Goal: Task Accomplishment & Management: Manage account settings

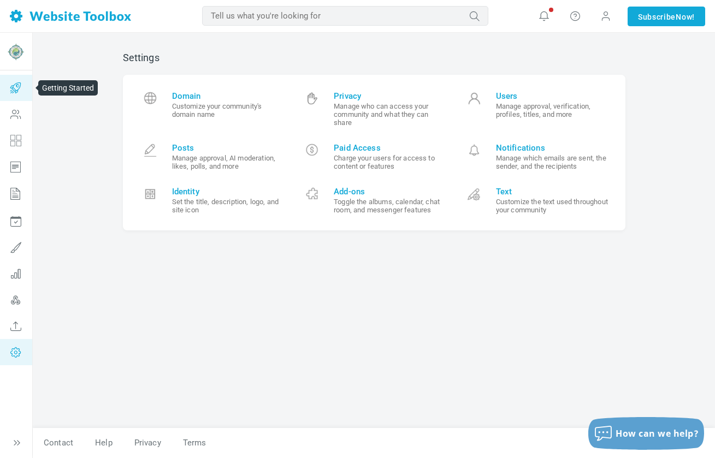
click at [15, 86] on icon at bounding box center [15, 88] width 33 height 26
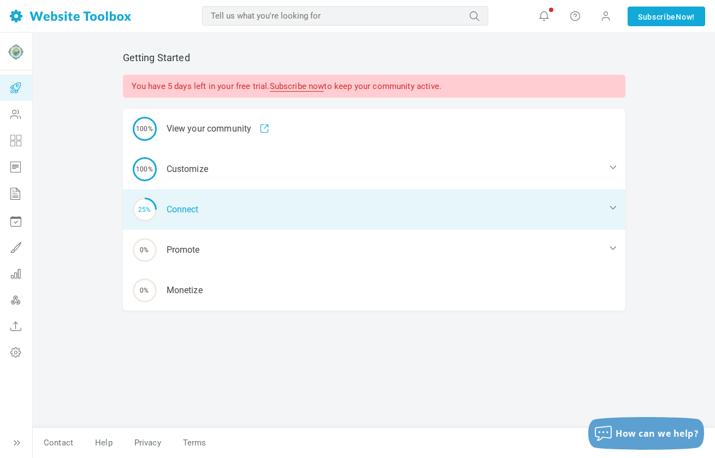
click at [198, 211] on div "25% Connect" at bounding box center [374, 209] width 502 height 40
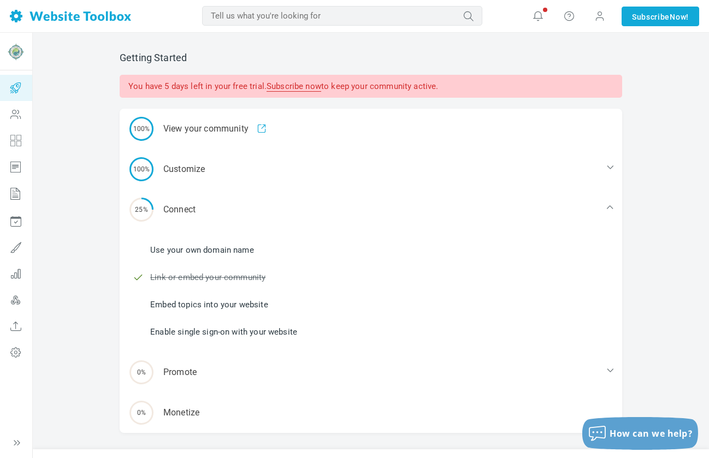
click at [231, 248] on link "Use your own domain name" at bounding box center [202, 250] width 104 height 12
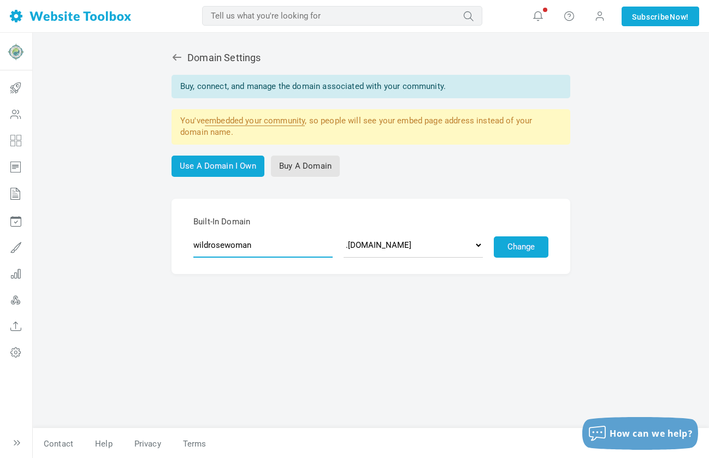
click at [245, 246] on input "wildrosewoman" at bounding box center [262, 245] width 139 height 25
type input "wildrosewomen"
click at [208, 169] on link "Use A Domain I Own" at bounding box center [217, 166] width 93 height 21
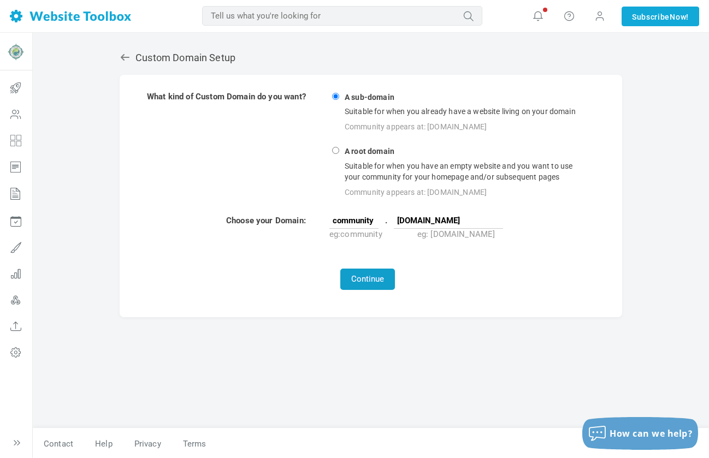
click at [366, 288] on button "Continue" at bounding box center [367, 279] width 55 height 21
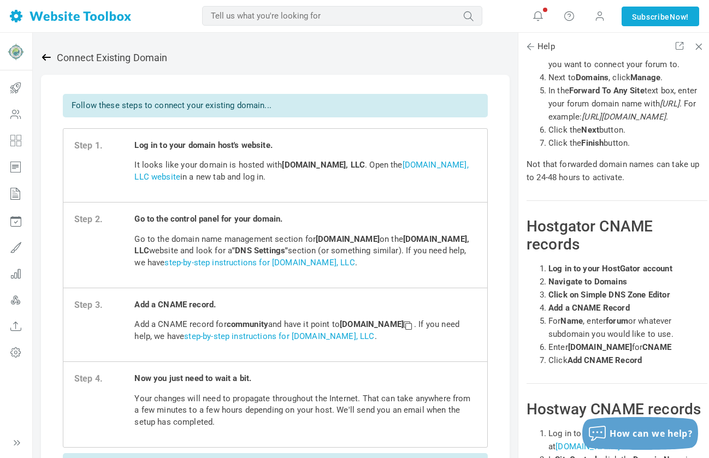
click at [42, 60] on icon at bounding box center [46, 57] width 11 height 11
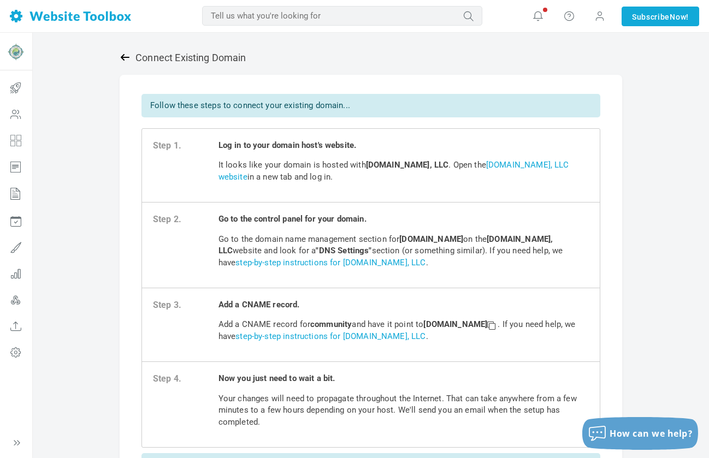
click at [124, 57] on icon at bounding box center [125, 57] width 9 height 7
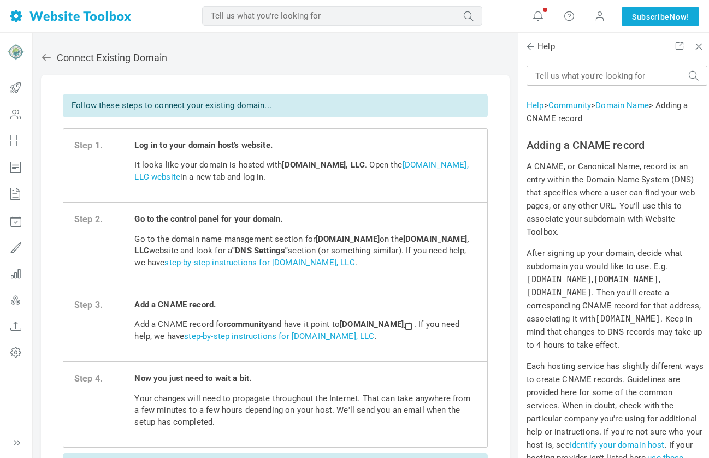
scroll to position [11926, 0]
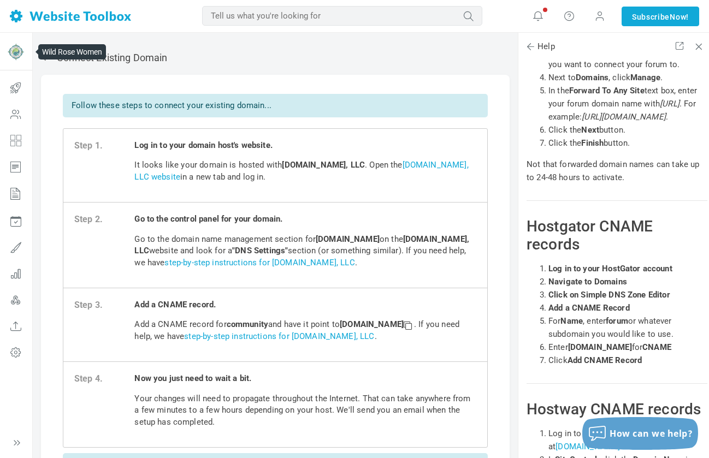
click at [19, 53] on img at bounding box center [15, 51] width 17 height 17
click at [16, 52] on img at bounding box center [15, 51] width 17 height 17
click at [47, 56] on icon at bounding box center [46, 57] width 11 height 11
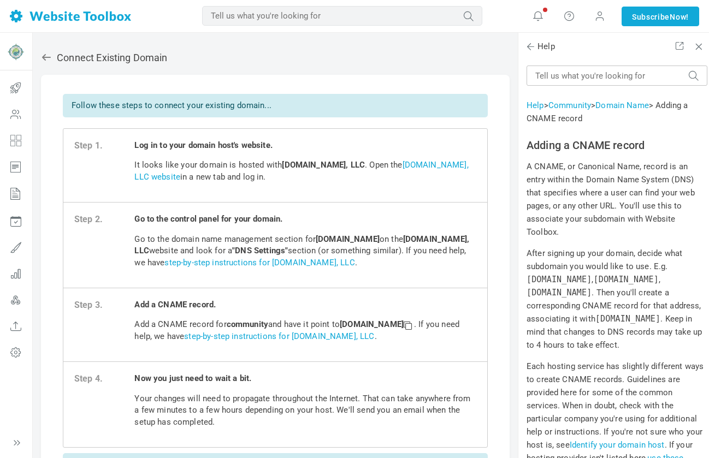
scroll to position [11926, 0]
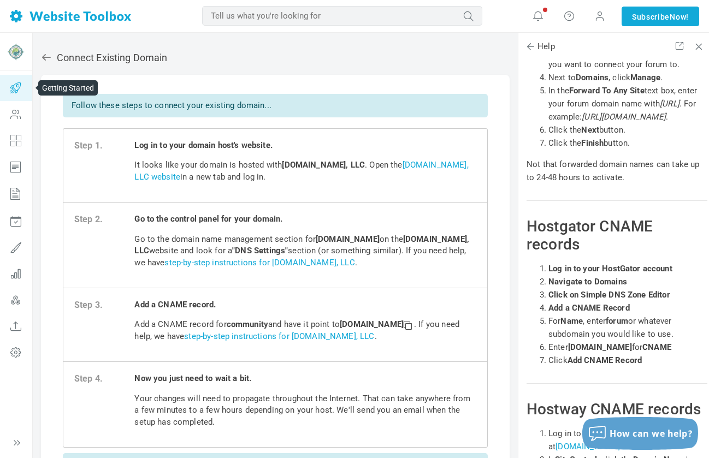
click at [19, 88] on icon at bounding box center [15, 88] width 33 height 26
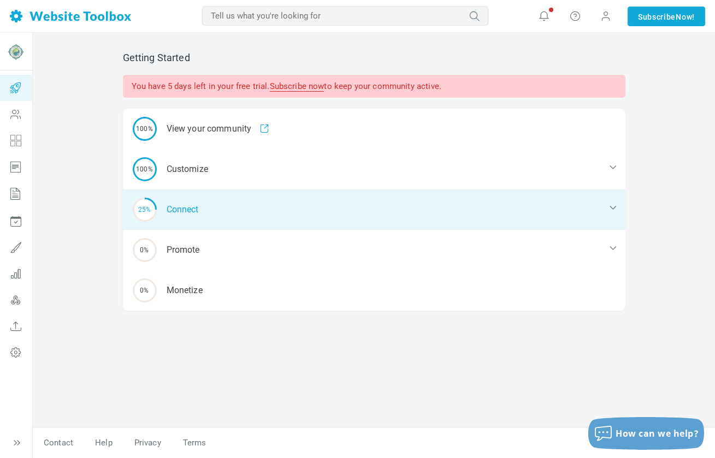
click at [199, 205] on div "25% Connect" at bounding box center [374, 209] width 502 height 40
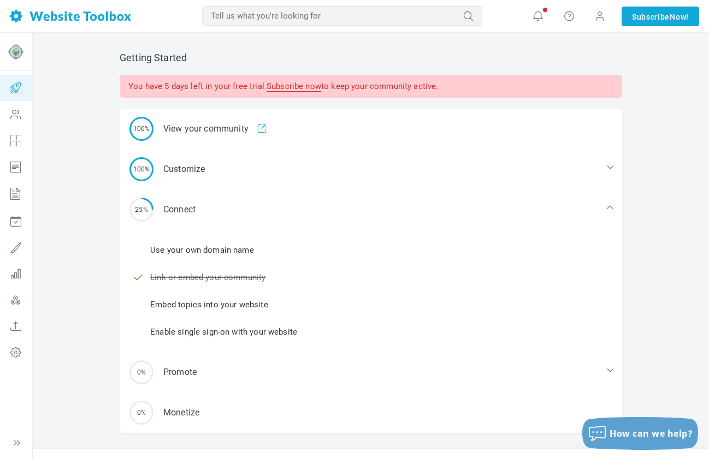
click at [288, 332] on link "Enable single sign-on with your website" at bounding box center [223, 332] width 147 height 12
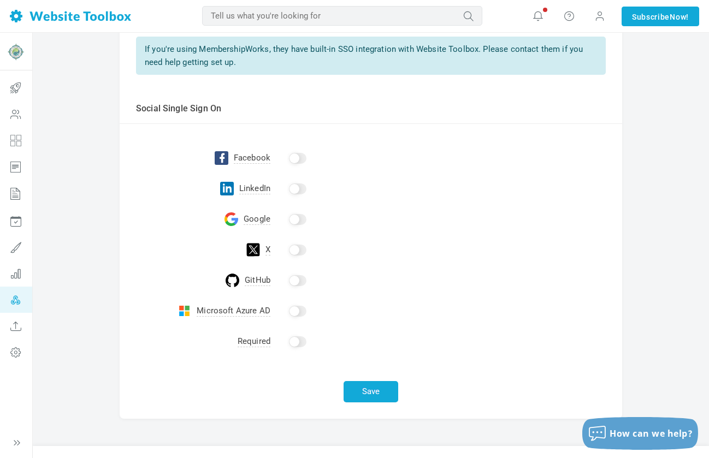
scroll to position [195, 0]
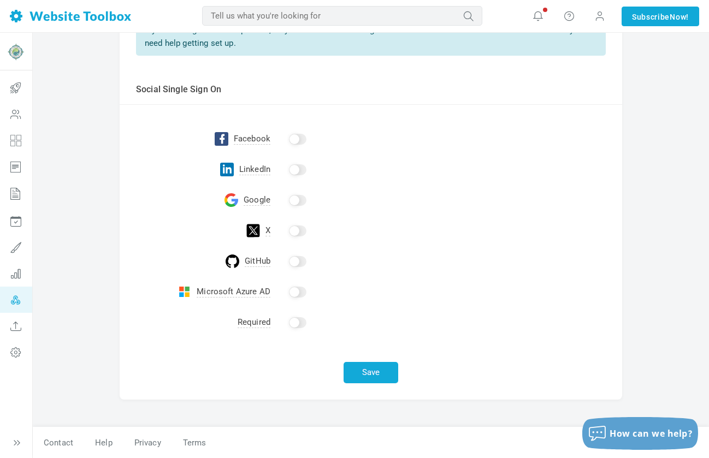
click at [298, 200] on input "checkbox" at bounding box center [297, 200] width 17 height 11
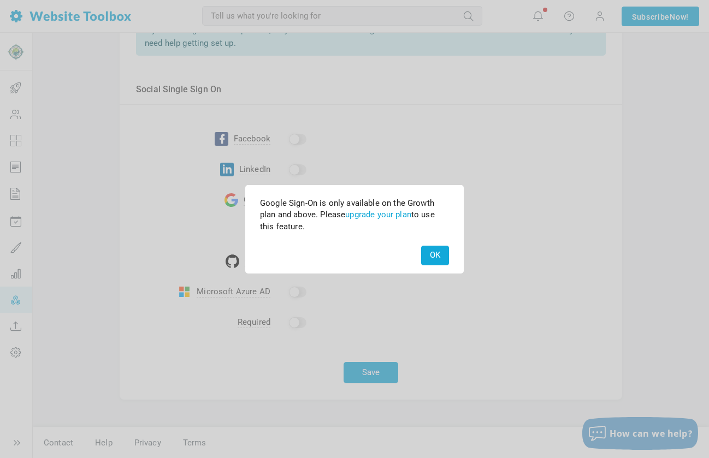
click at [442, 254] on button "OK" at bounding box center [435, 255] width 28 height 19
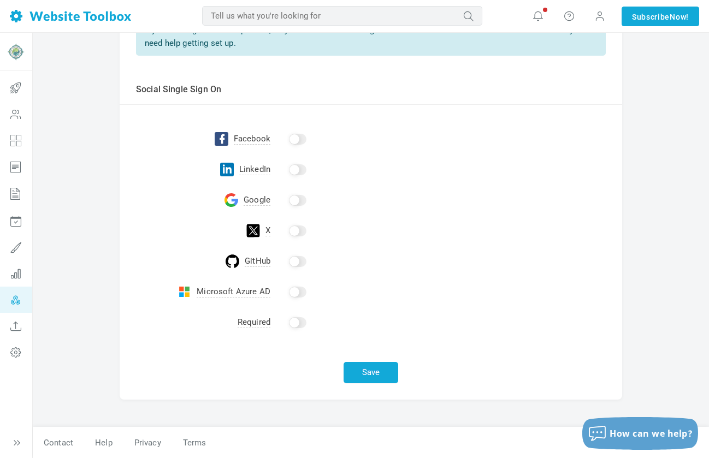
click at [294, 324] on input "checkbox" at bounding box center [297, 322] width 17 height 11
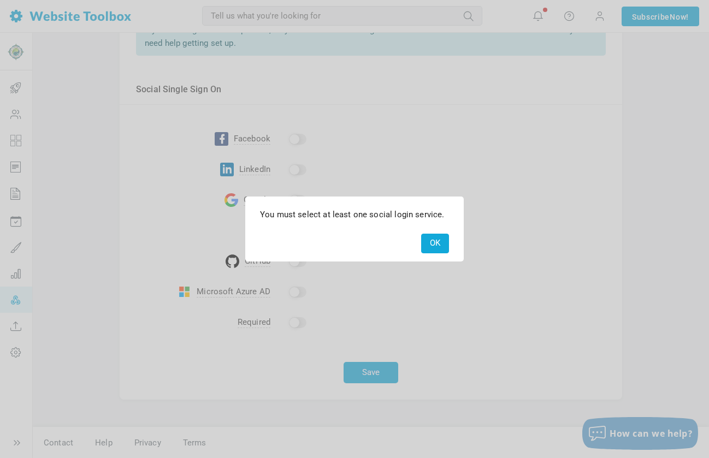
click at [441, 241] on button "OK" at bounding box center [435, 243] width 28 height 19
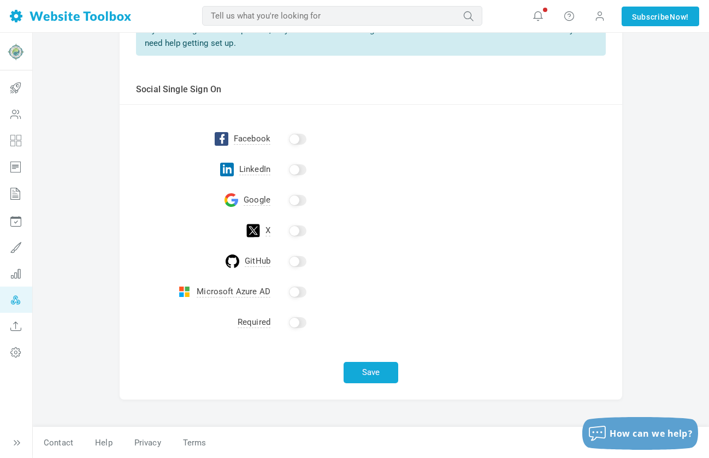
click at [298, 142] on input "checkbox" at bounding box center [297, 139] width 17 height 11
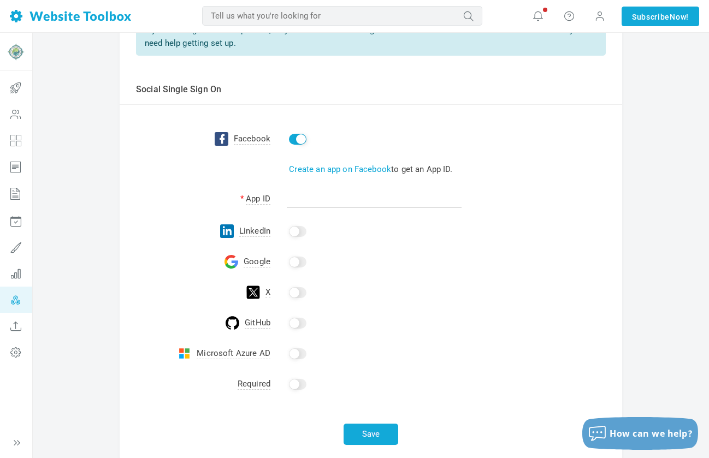
click at [296, 142] on input "checkbox" at bounding box center [297, 139] width 17 height 11
checkbox input "false"
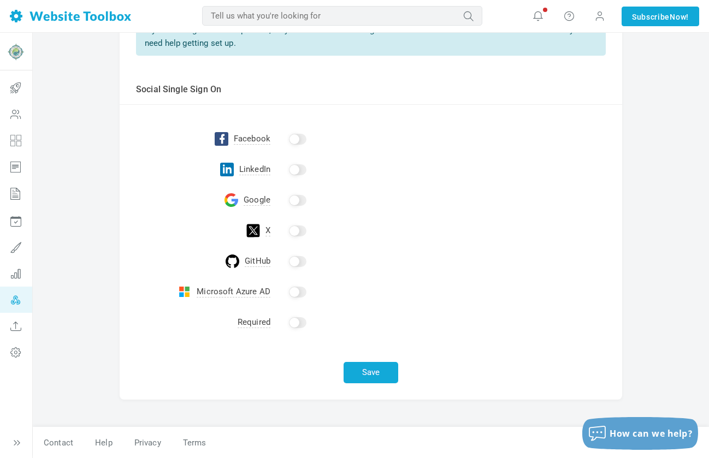
click at [294, 169] on input "checkbox" at bounding box center [297, 169] width 17 height 11
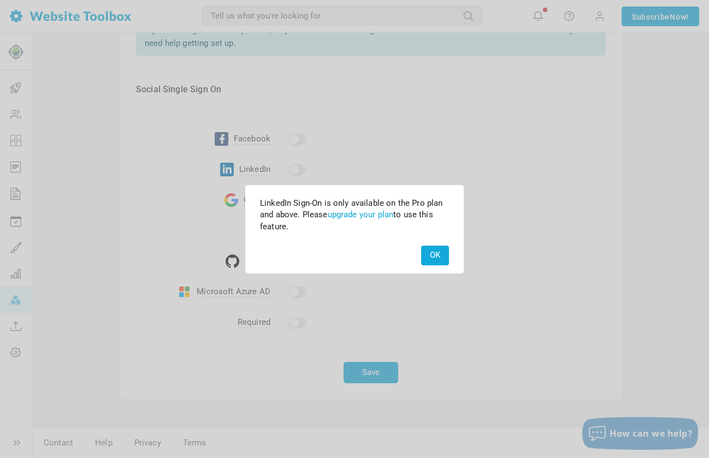
click at [443, 253] on button "OK" at bounding box center [435, 255] width 28 height 19
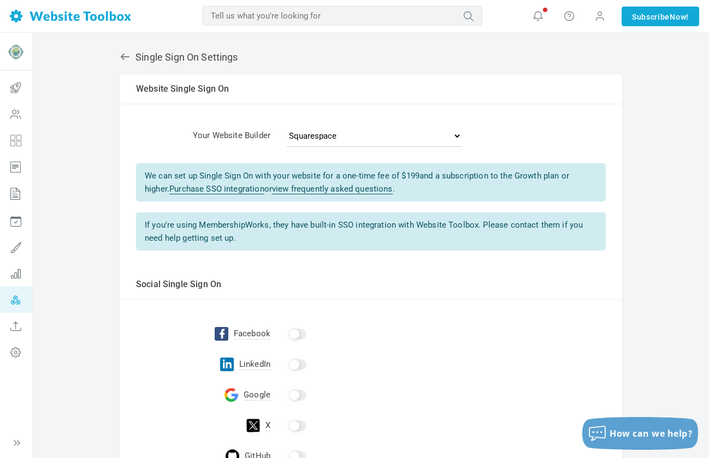
scroll to position [0, 0]
click at [121, 56] on icon at bounding box center [125, 57] width 11 height 11
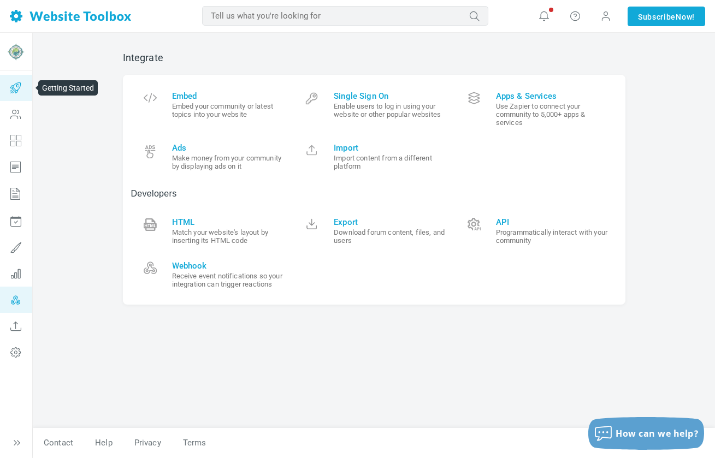
click at [22, 90] on icon at bounding box center [15, 88] width 33 height 26
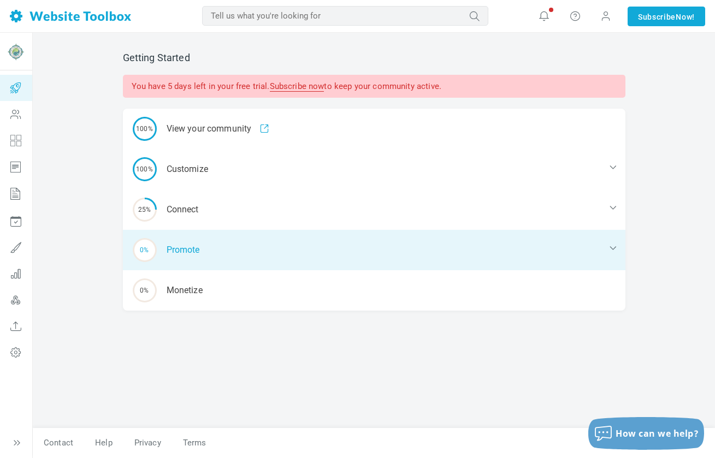
click at [217, 245] on div "0% Promote" at bounding box center [374, 250] width 502 height 40
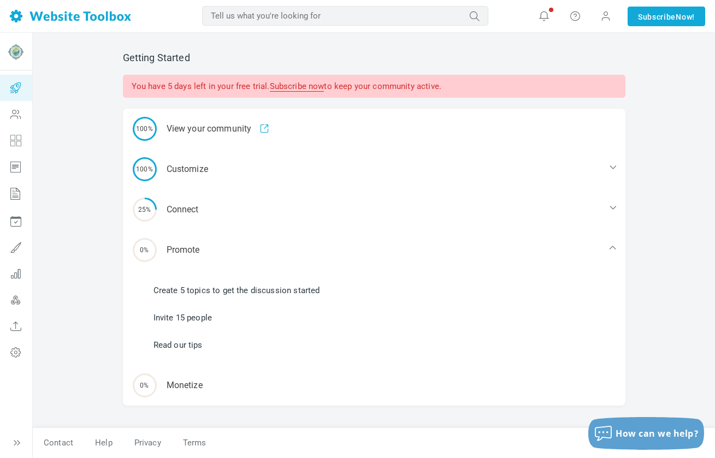
click at [234, 290] on link "Create 5 topics to get the discussion started" at bounding box center [236, 290] width 166 height 12
click at [13, 353] on icon at bounding box center [15, 352] width 33 height 26
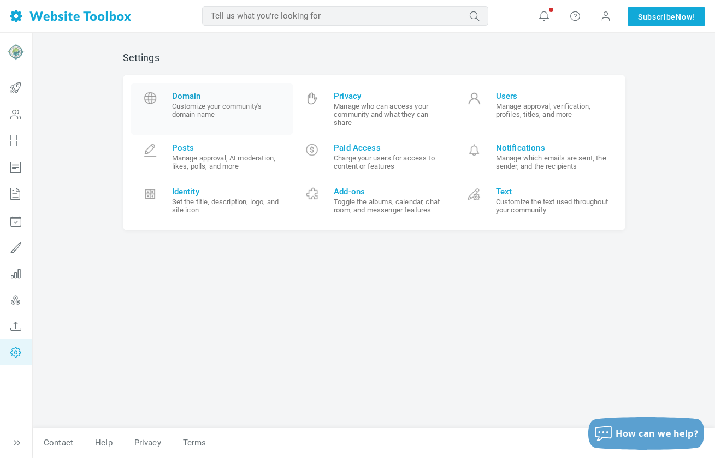
click at [235, 116] on small "Customize your community's domain name" at bounding box center [228, 110] width 113 height 16
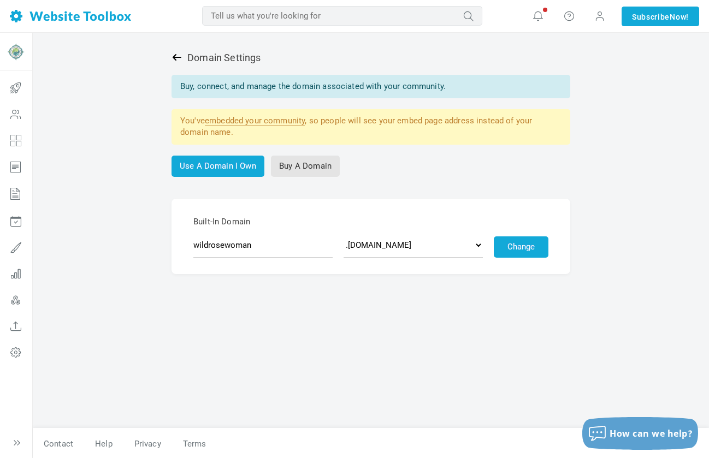
click at [174, 56] on icon at bounding box center [177, 57] width 9 height 7
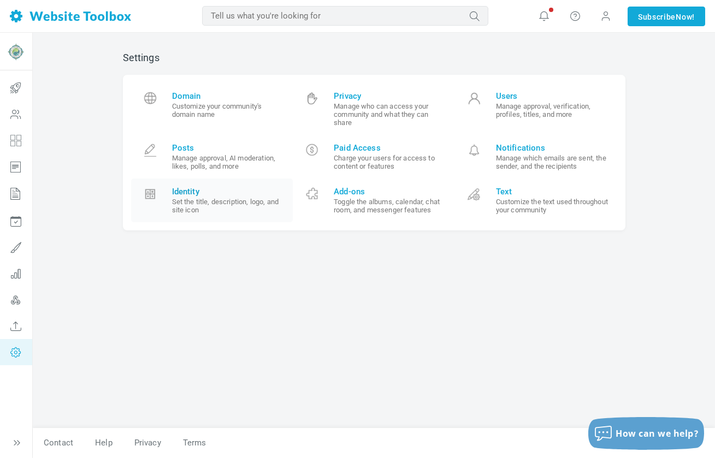
click at [210, 199] on small "Set the title, description, logo, and site icon" at bounding box center [228, 206] width 113 height 16
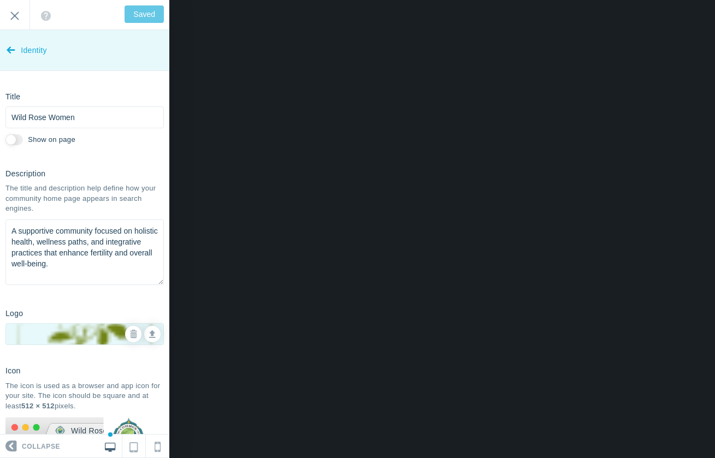
click at [11, 50] on icon at bounding box center [11, 47] width 9 height 41
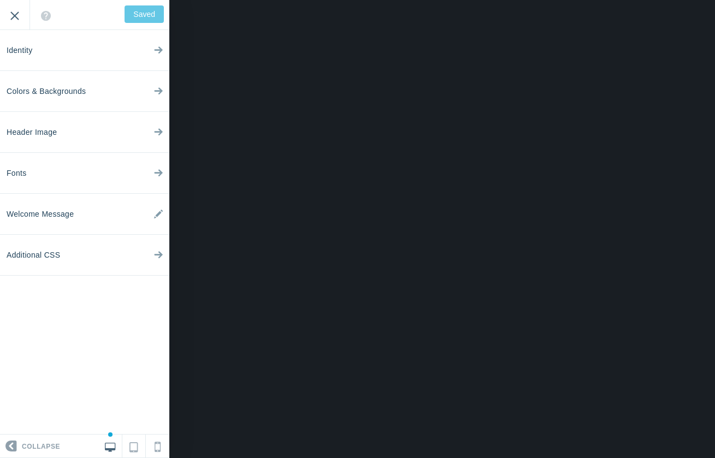
click at [11, 19] on input "Exit" at bounding box center [14, 15] width 29 height 30
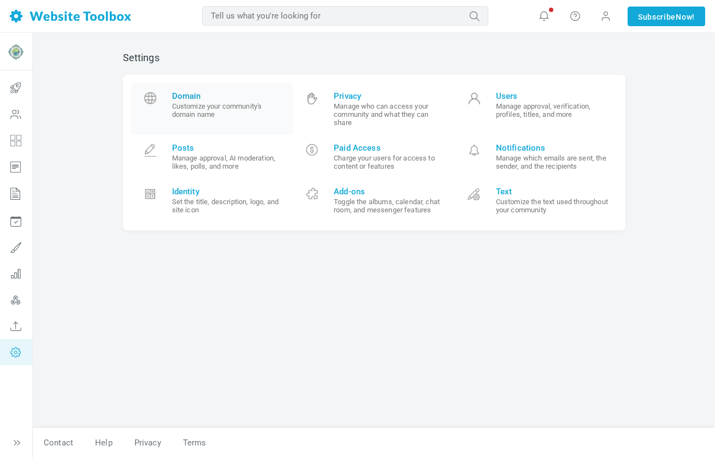
click at [221, 97] on span "Domain" at bounding box center [228, 96] width 113 height 10
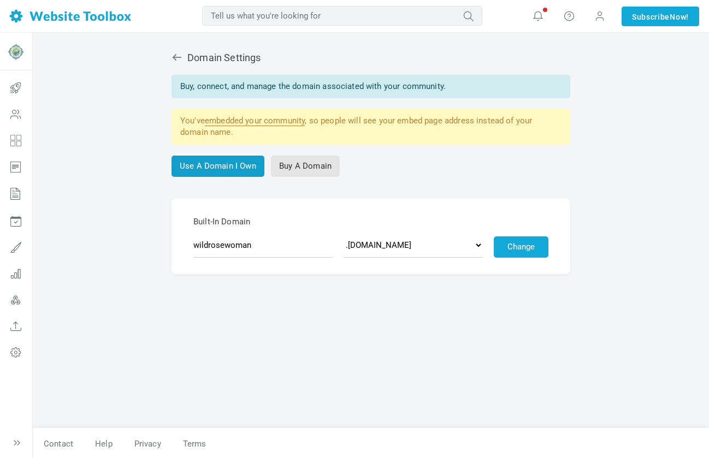
click at [237, 170] on link "Use A Domain I Own" at bounding box center [217, 166] width 93 height 21
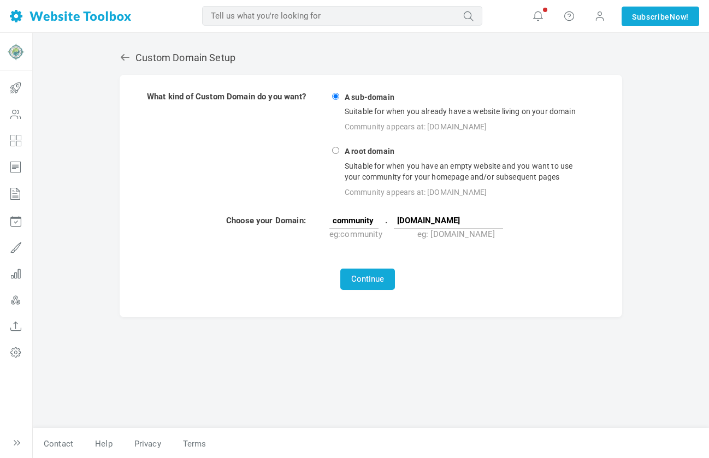
click at [488, 222] on input "[DOMAIN_NAME]" at bounding box center [448, 220] width 109 height 16
type input "commongroundlouisville.com"
click at [375, 276] on button "Continue" at bounding box center [367, 279] width 55 height 21
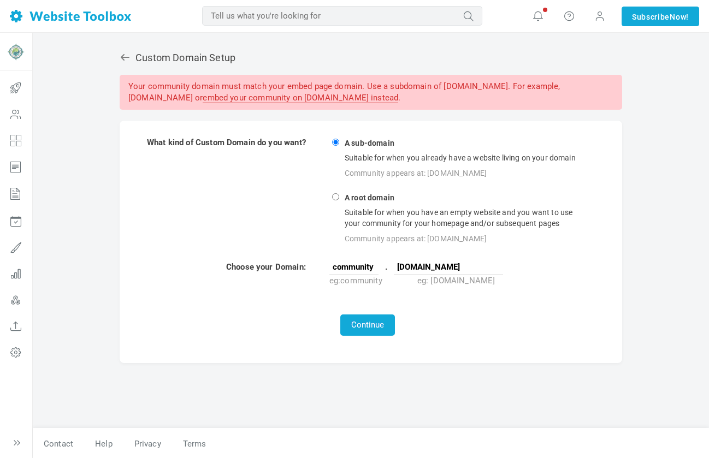
click at [381, 97] on link "embed your community on [DOMAIN_NAME] instead" at bounding box center [300, 98] width 195 height 10
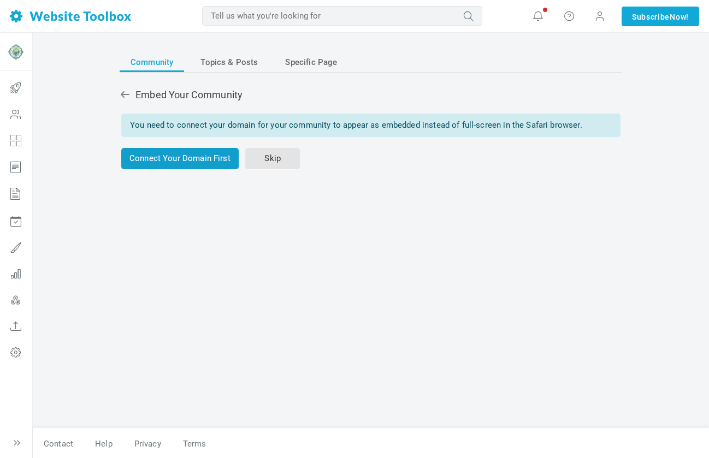
click at [200, 156] on link "Connect Your Domain First" at bounding box center [179, 158] width 117 height 21
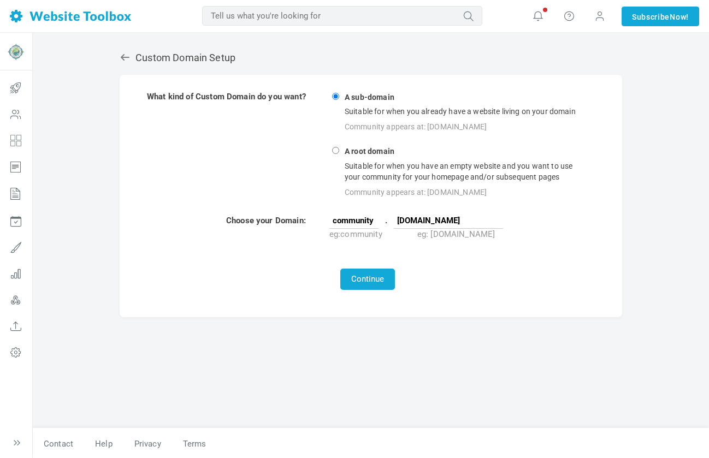
drag, startPoint x: 488, startPoint y: 220, endPoint x: 457, endPoint y: 219, distance: 30.6
click at [457, 219] on input "[DOMAIN_NAME]" at bounding box center [448, 220] width 109 height 16
type input "[DOMAIN_NAME]"
click at [383, 275] on button "Continue" at bounding box center [367, 279] width 55 height 21
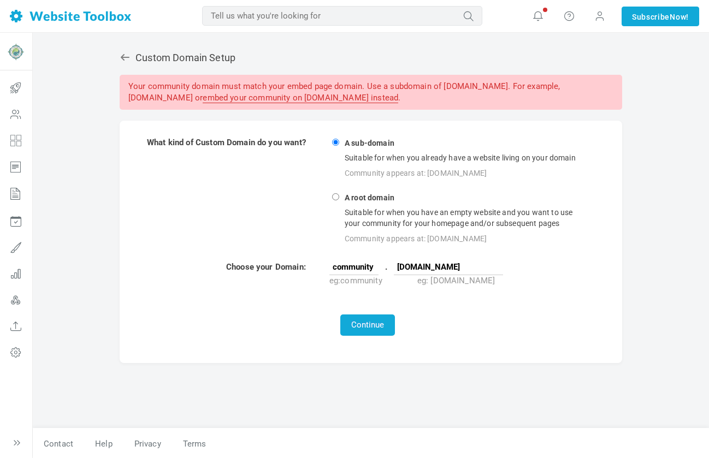
click at [398, 97] on link "embed your community on [DOMAIN_NAME] instead" at bounding box center [300, 98] width 195 height 10
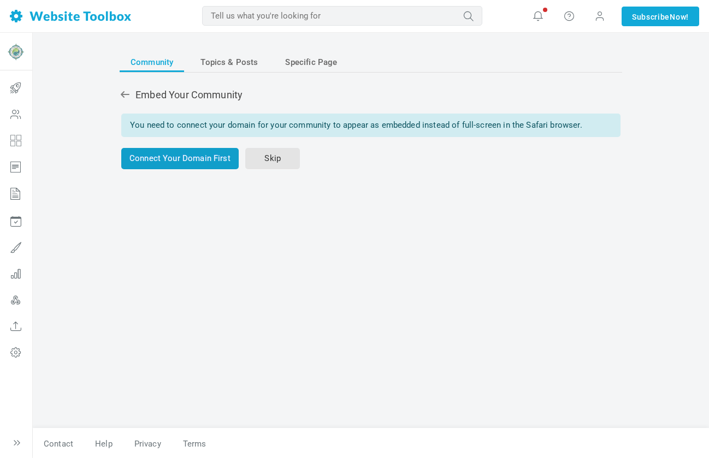
click at [206, 166] on link "Connect Your Domain First" at bounding box center [179, 158] width 117 height 21
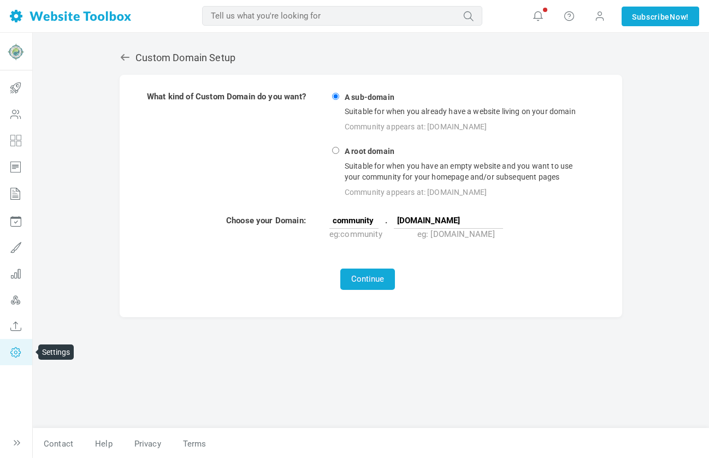
click at [11, 349] on icon at bounding box center [15, 352] width 33 height 26
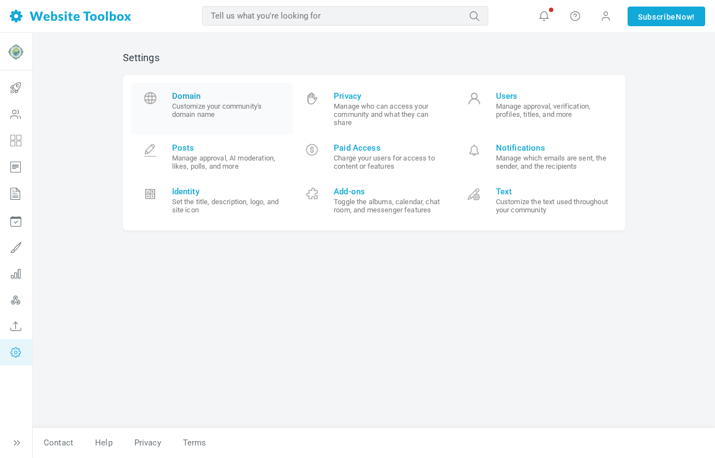
click at [230, 109] on small "Customize your community's domain name" at bounding box center [228, 110] width 113 height 16
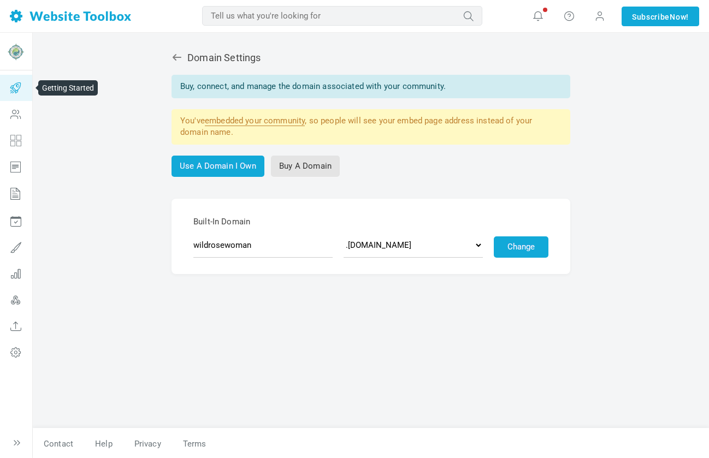
click at [12, 89] on icon at bounding box center [15, 88] width 33 height 26
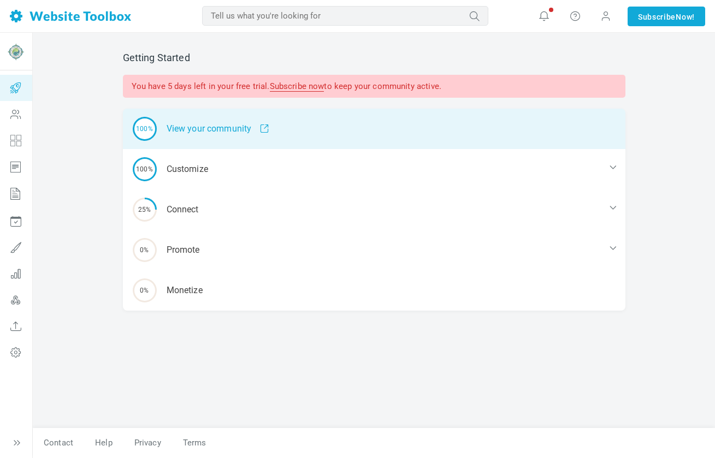
click at [201, 134] on div "100% View your community" at bounding box center [374, 129] width 502 height 40
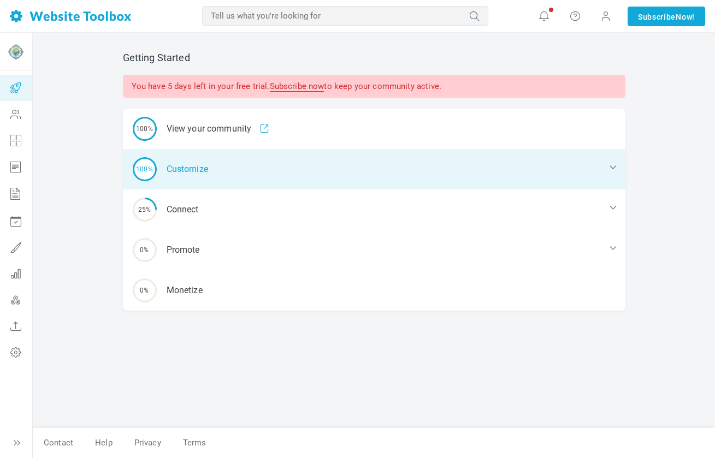
click at [186, 166] on div "100% Customize" at bounding box center [374, 169] width 502 height 40
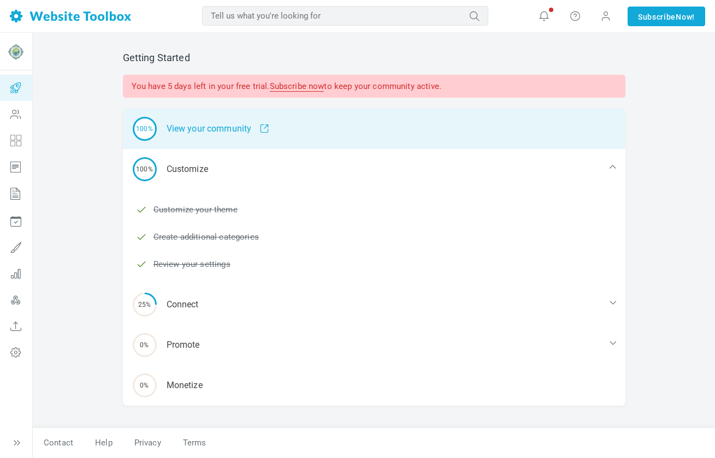
click at [198, 124] on div "100% View your community" at bounding box center [374, 129] width 502 height 40
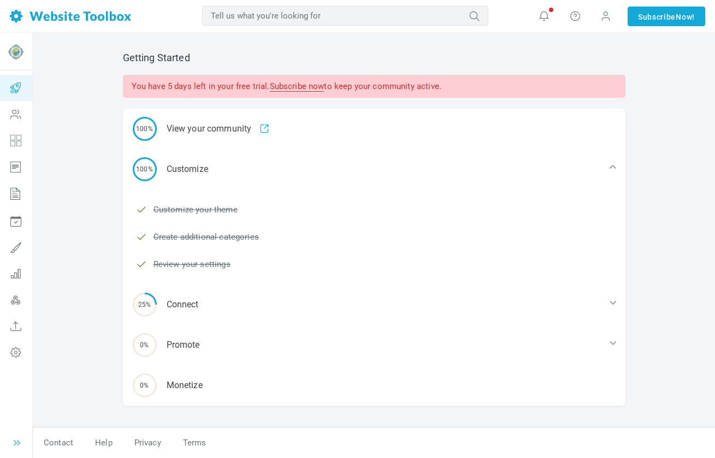
click at [16, 444] on icon at bounding box center [16, 442] width 11 height 11
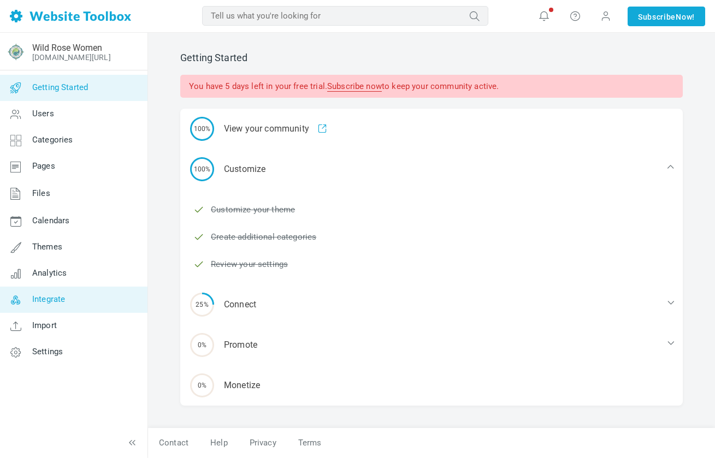
click at [61, 303] on span "Integrate" at bounding box center [48, 299] width 33 height 10
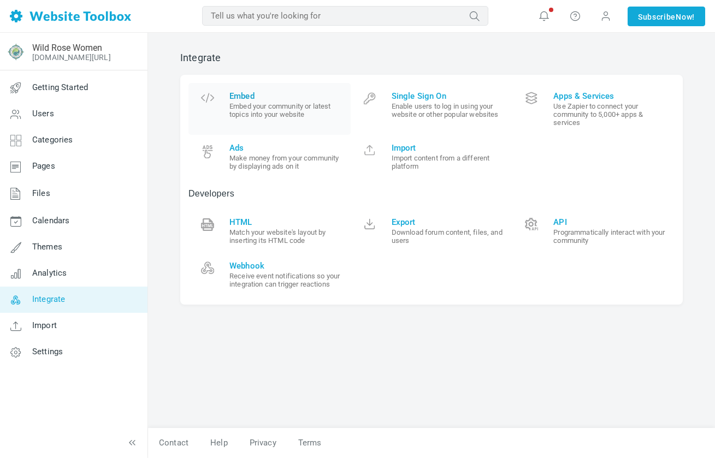
click at [287, 108] on small "Embed your community or latest topics into your website" at bounding box center [285, 110] width 113 height 16
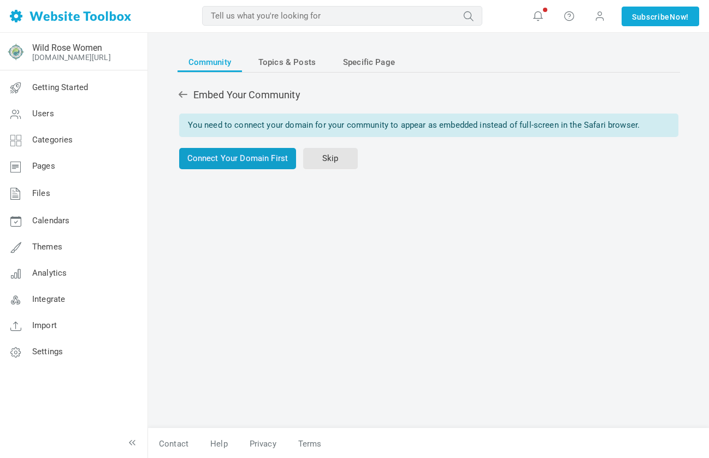
click at [268, 164] on link "Connect Your Domain First" at bounding box center [237, 158] width 117 height 21
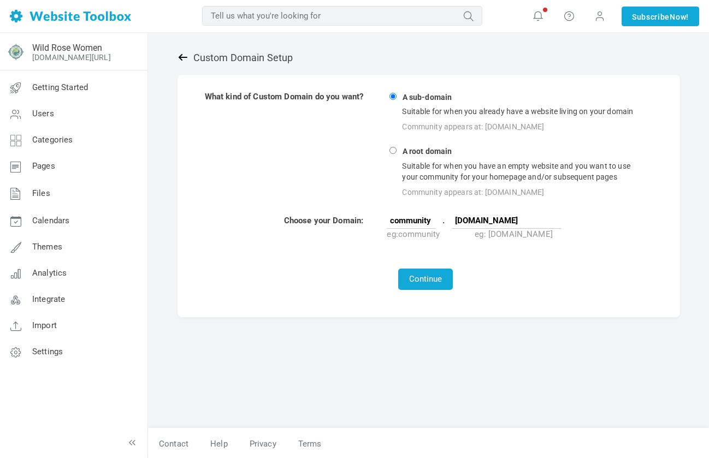
click at [186, 59] on icon at bounding box center [182, 57] width 11 height 11
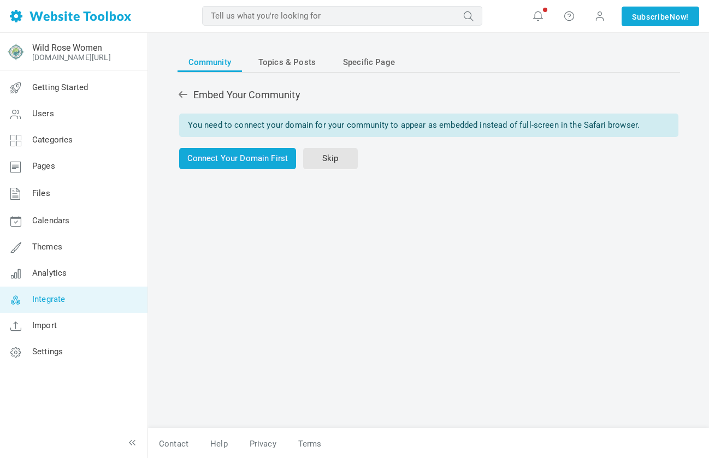
click at [54, 304] on link "Integrate" at bounding box center [73, 300] width 148 height 26
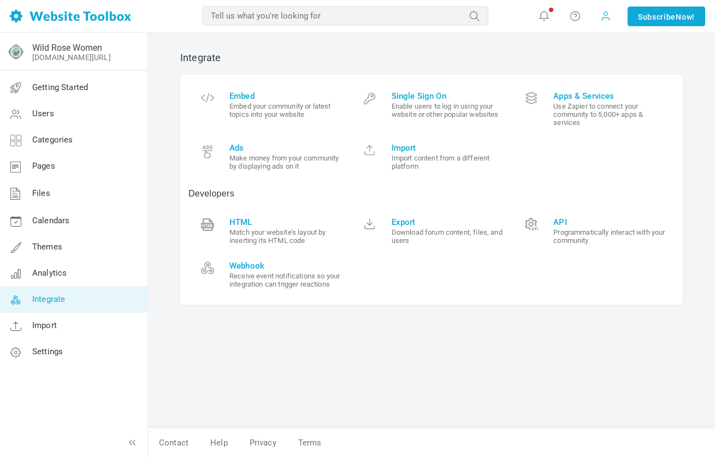
click at [602, 16] on span at bounding box center [605, 15] width 11 height 11
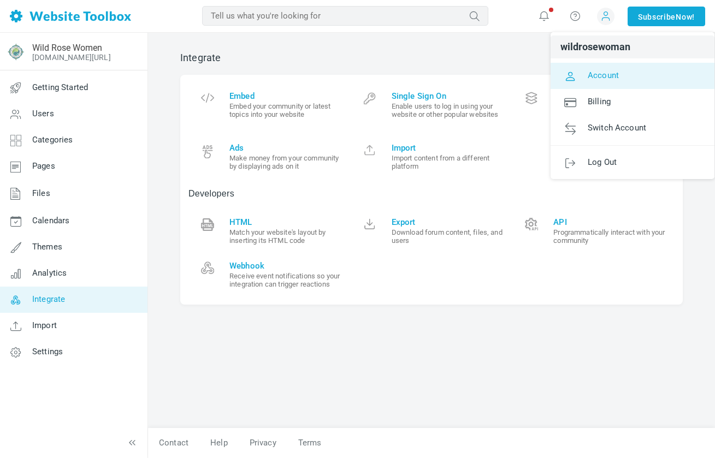
click at [608, 75] on span "Account" at bounding box center [602, 75] width 31 height 10
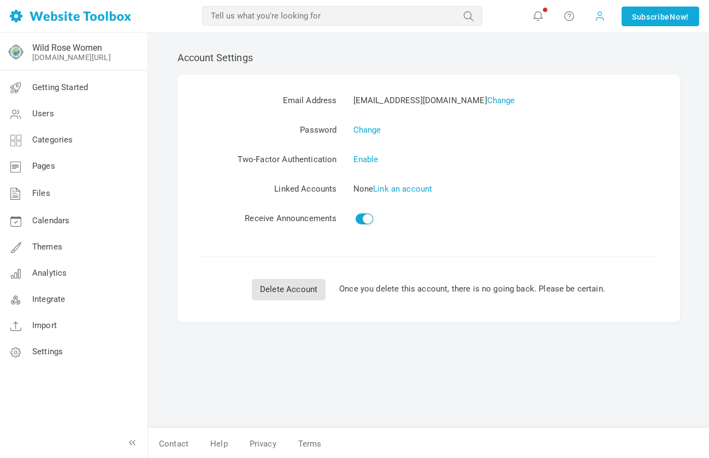
click at [598, 19] on span at bounding box center [599, 16] width 11 height 12
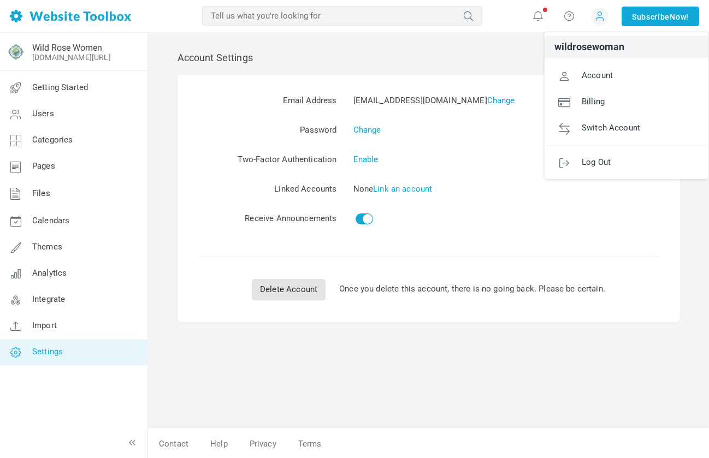
click at [64, 356] on link "Settings" at bounding box center [73, 352] width 148 height 26
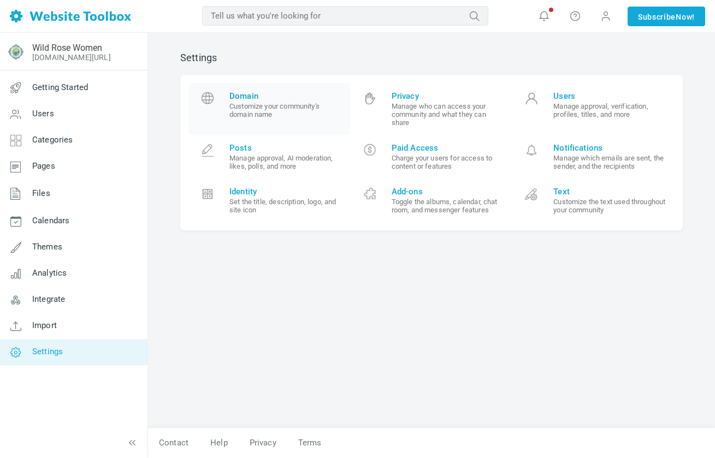
click at [282, 96] on span "Domain" at bounding box center [285, 96] width 113 height 10
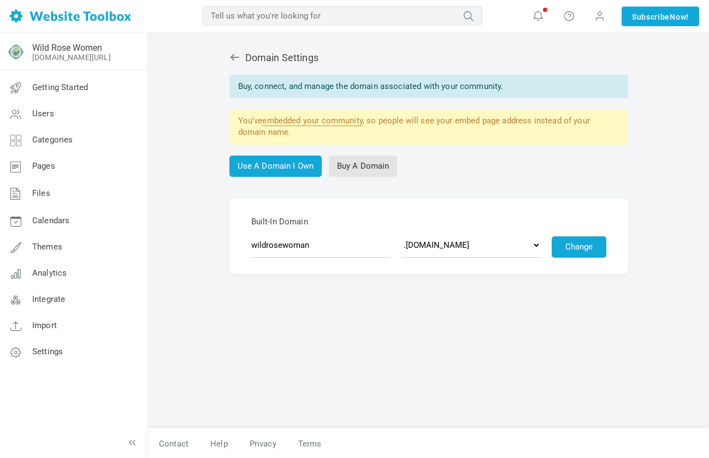
click at [310, 119] on link "embedded your community" at bounding box center [312, 121] width 100 height 10
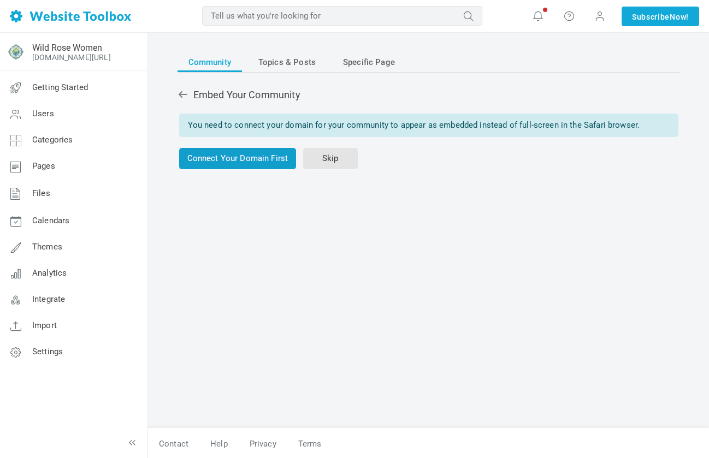
click at [269, 157] on link "Connect Your Domain First" at bounding box center [237, 158] width 117 height 21
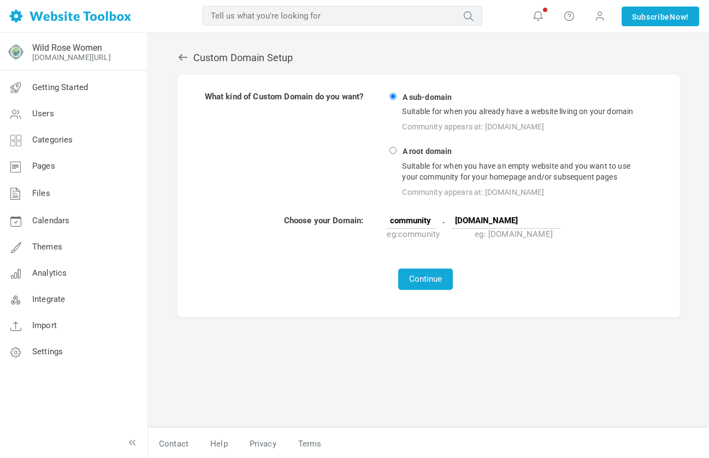
drag, startPoint x: 546, startPoint y: 220, endPoint x: 516, endPoint y: 221, distance: 30.0
click at [516, 221] on input "[DOMAIN_NAME]" at bounding box center [505, 220] width 109 height 16
type input "[DOMAIN_NAME]"
click at [398, 269] on button "Continue" at bounding box center [425, 279] width 55 height 21
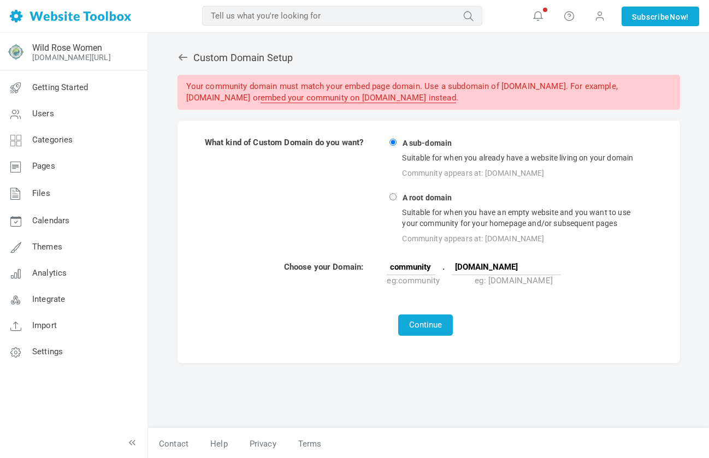
click at [456, 98] on link "embed your community on [DOMAIN_NAME] instead" at bounding box center [357, 98] width 195 height 10
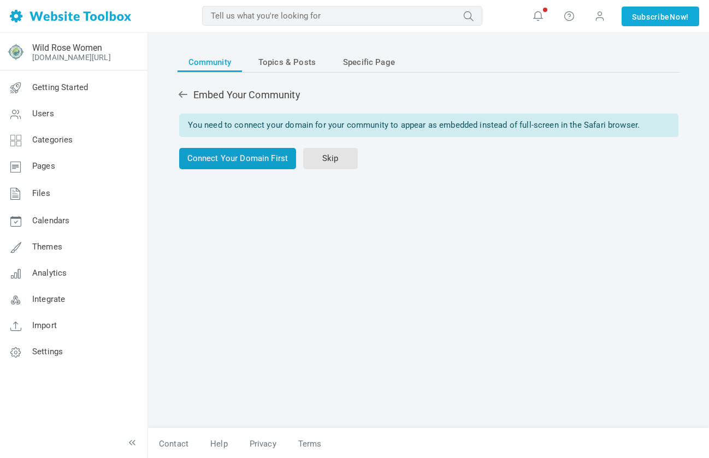
click at [256, 151] on link "Connect Your Domain First" at bounding box center [237, 158] width 117 height 21
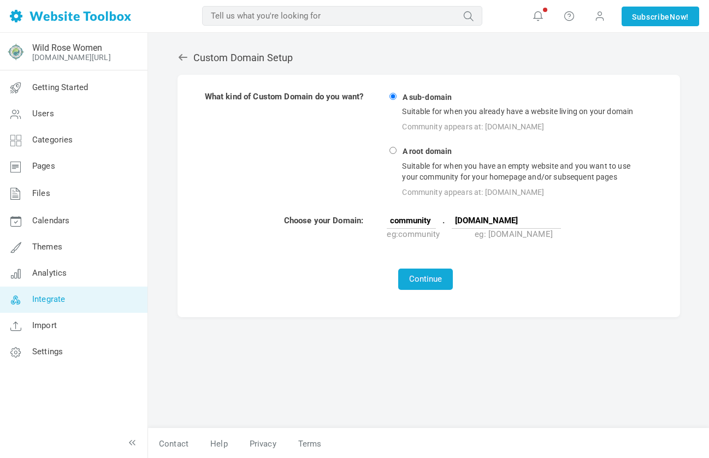
click at [63, 300] on span "Integrate" at bounding box center [48, 299] width 33 height 10
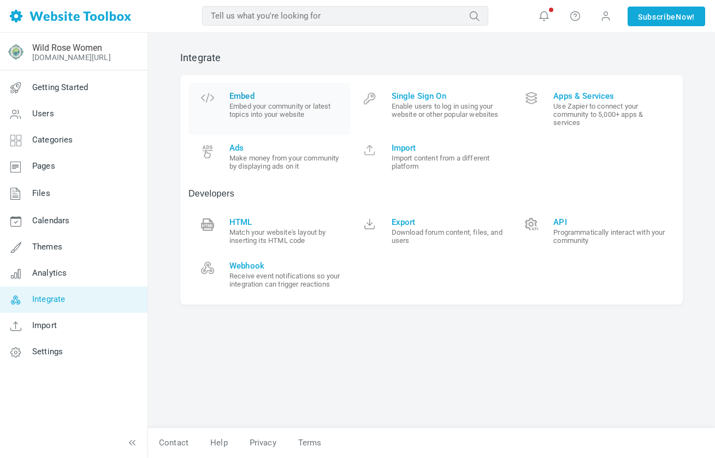
click at [271, 105] on small "Embed your community or latest topics into your website" at bounding box center [285, 110] width 113 height 16
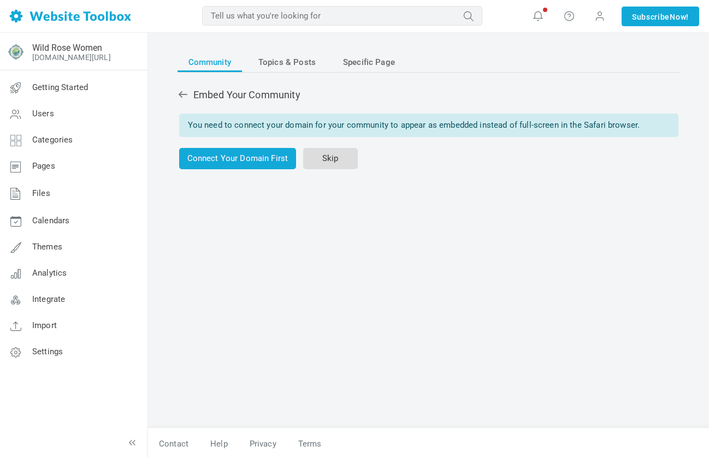
click at [322, 161] on link "Skip" at bounding box center [330, 158] width 55 height 21
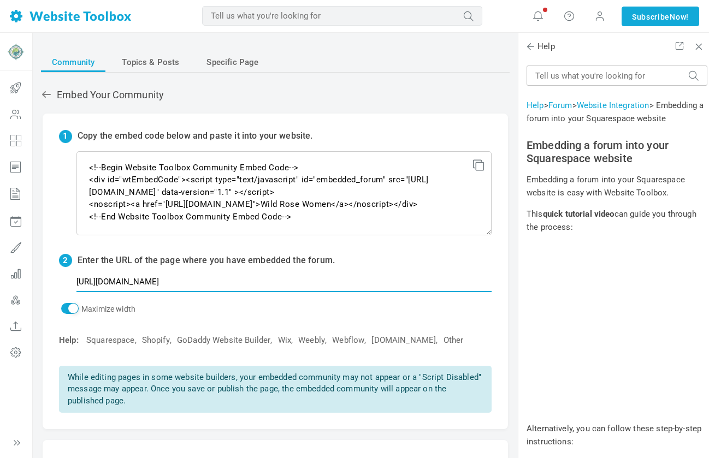
drag, startPoint x: 208, startPoint y: 282, endPoint x: 178, endPoint y: 282, distance: 30.0
click at [178, 282] on input "[URL][DOMAIN_NAME]" at bounding box center [283, 281] width 415 height 21
click at [390, 280] on input "[URL][DOMAIN_NAME]" at bounding box center [283, 281] width 415 height 21
click at [375, 312] on p "Maximize width" at bounding box center [275, 309] width 432 height 13
type input "[URL][DOMAIN_NAME]"
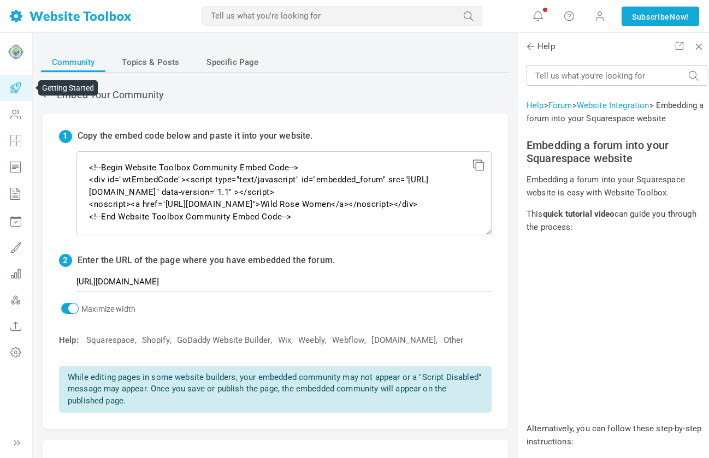
click at [21, 88] on icon at bounding box center [15, 88] width 33 height 26
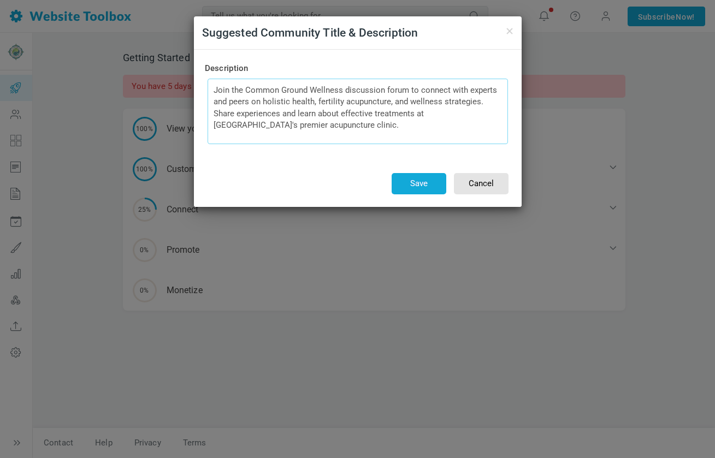
drag, startPoint x: 245, startPoint y: 90, endPoint x: 340, endPoint y: 93, distance: 95.6
click at [340, 93] on textarea "Join the Common Ground Wellness discussion forum to connect with experts and pe…" at bounding box center [357, 112] width 300 height 66
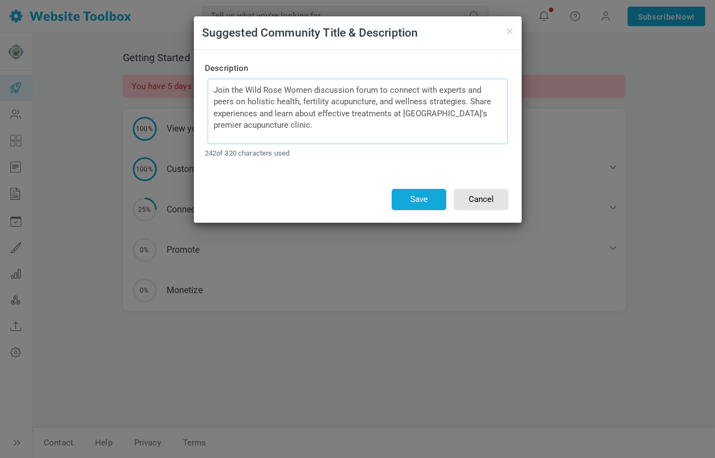
drag, startPoint x: 462, startPoint y: 89, endPoint x: 438, endPoint y: 91, distance: 24.6
click at [438, 91] on textarea "Join the Common Ground Wellness discussion forum to connect with experts and pe…" at bounding box center [357, 112] width 300 height 66
click at [478, 90] on textarea "Join the Common Ground Wellness discussion forum to connect with experts and pe…" at bounding box center [357, 112] width 300 height 66
drag, startPoint x: 373, startPoint y: 102, endPoint x: 276, endPoint y: 107, distance: 96.7
click at [276, 107] on textarea "Join the Common Ground Wellness discussion forum to connect with experts and pe…" at bounding box center [357, 112] width 300 height 66
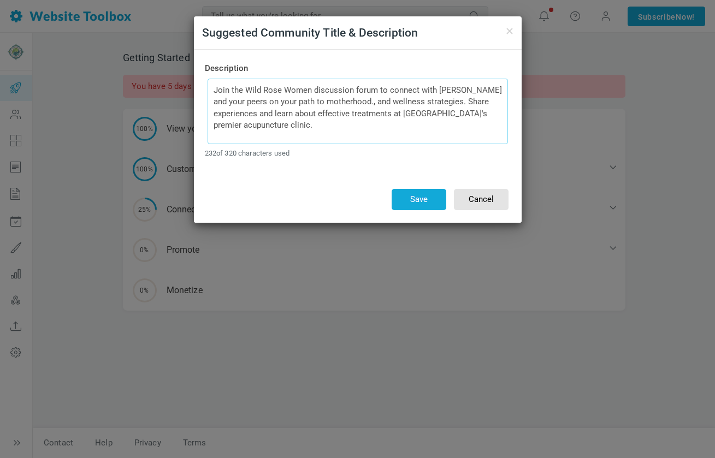
drag, startPoint x: 429, startPoint y: 102, endPoint x: 338, endPoint y: 100, distance: 90.6
click at [338, 100] on textarea "Join the Common Ground Wellness discussion forum to connect with experts and pe…" at bounding box center [357, 112] width 300 height 66
drag, startPoint x: 401, startPoint y: 114, endPoint x: 255, endPoint y: 110, distance: 145.8
click at [255, 110] on textarea "Join the Common Ground Wellness discussion forum to connect with experts and pe…" at bounding box center [357, 112] width 300 height 66
type textarea "Join the Wild Rose Women discussion forum to connect with Shelby and your peers…"
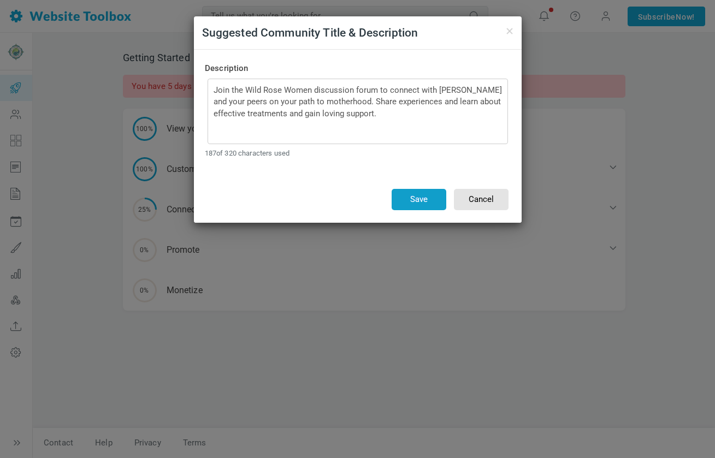
click at [414, 200] on button "Save" at bounding box center [418, 199] width 55 height 21
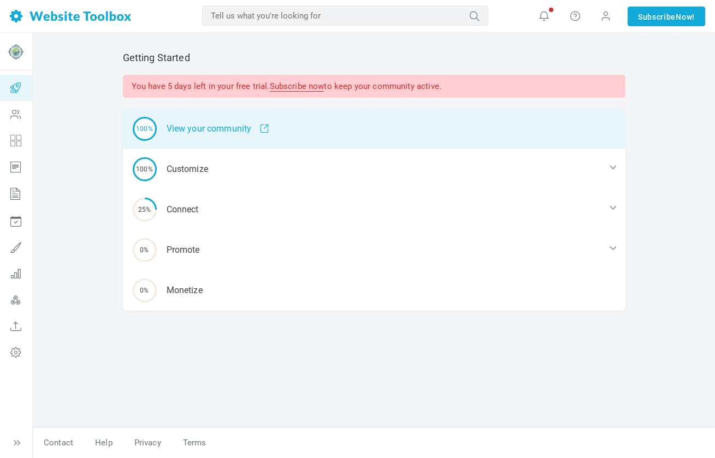
click at [266, 126] on span at bounding box center [260, 129] width 18 height 10
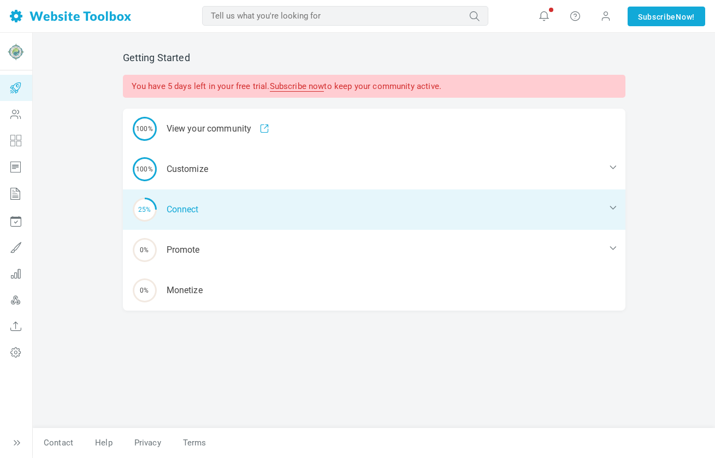
click at [216, 200] on div "25% Connect" at bounding box center [374, 209] width 502 height 40
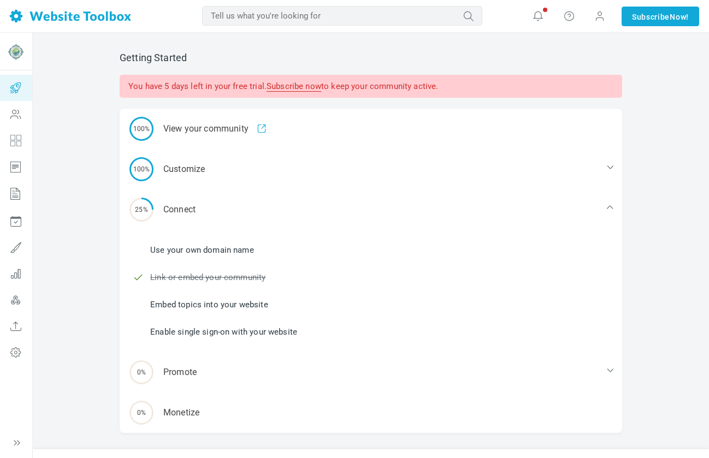
click at [230, 253] on link "Use your own domain name" at bounding box center [202, 250] width 104 height 12
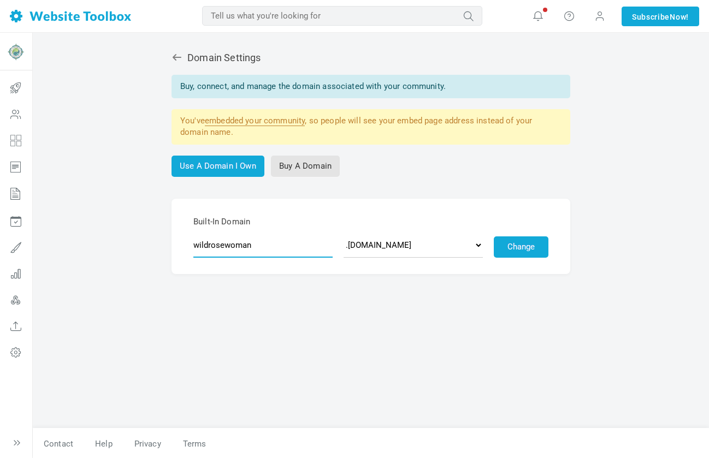
click at [246, 246] on input "wildrosewoman" at bounding box center [262, 245] width 139 height 25
type input "wildrosewomen"
click at [516, 250] on button "Change" at bounding box center [520, 246] width 55 height 21
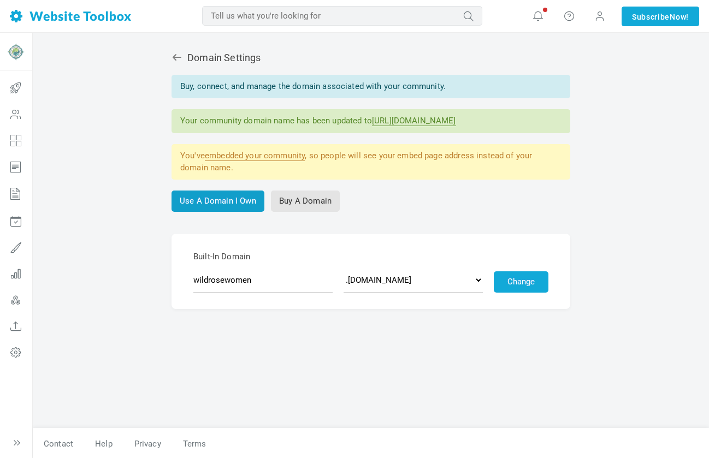
click at [227, 200] on link "Use A Domain I Own" at bounding box center [217, 201] width 93 height 21
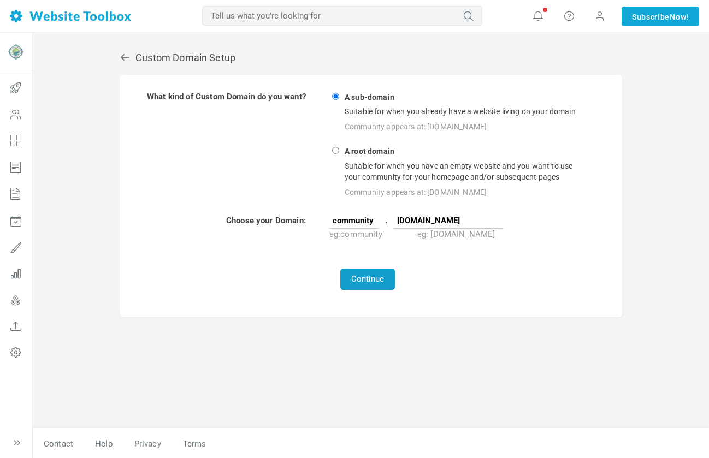
click at [370, 281] on button "Continue" at bounding box center [367, 279] width 55 height 21
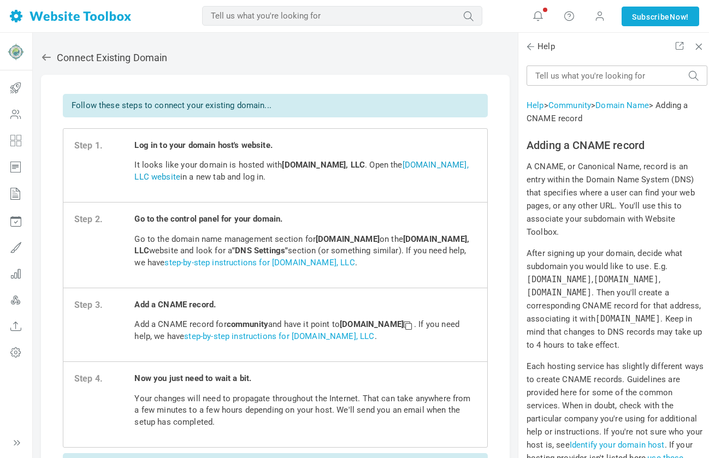
click at [440, 165] on link "[DOMAIN_NAME], LLC website" at bounding box center [301, 170] width 334 height 21
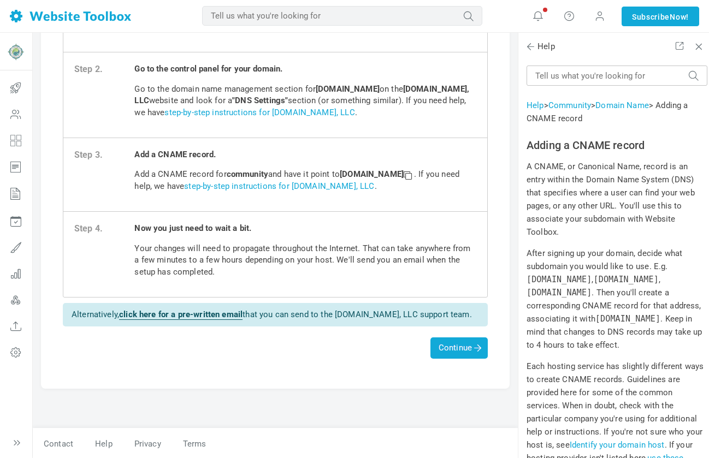
scroll to position [151, 0]
click at [454, 347] on span "Continue" at bounding box center [458, 347] width 41 height 10
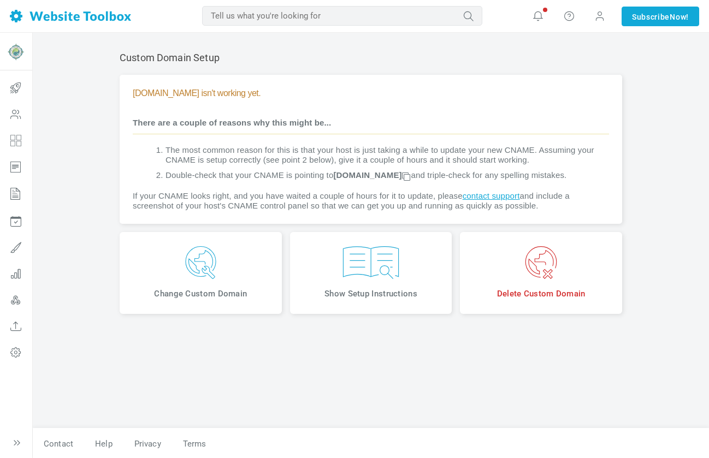
scroll to position [1, 0]
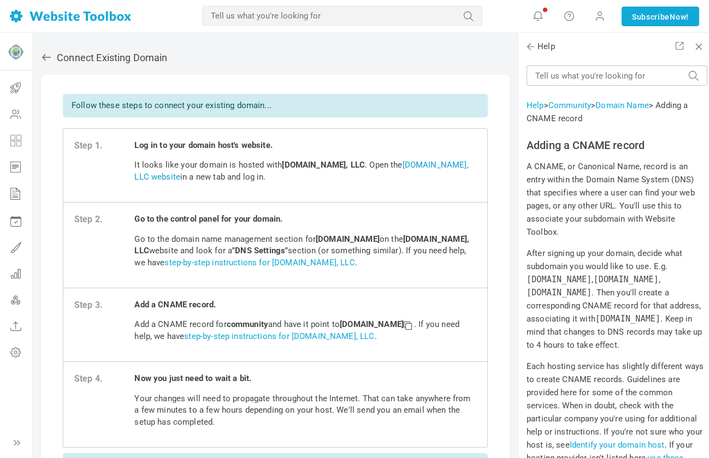
click at [427, 166] on link "[DOMAIN_NAME], LLC website" at bounding box center [301, 170] width 334 height 21
click at [318, 337] on link "step-by-step instructions for [DOMAIN_NAME], LLC" at bounding box center [279, 336] width 190 height 10
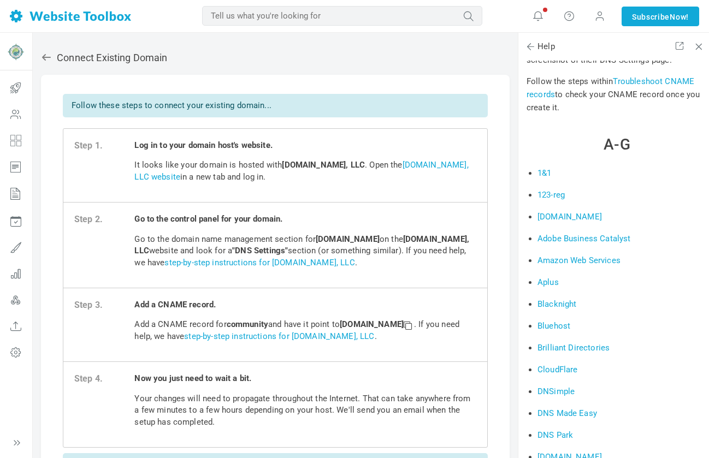
scroll to position [486, 0]
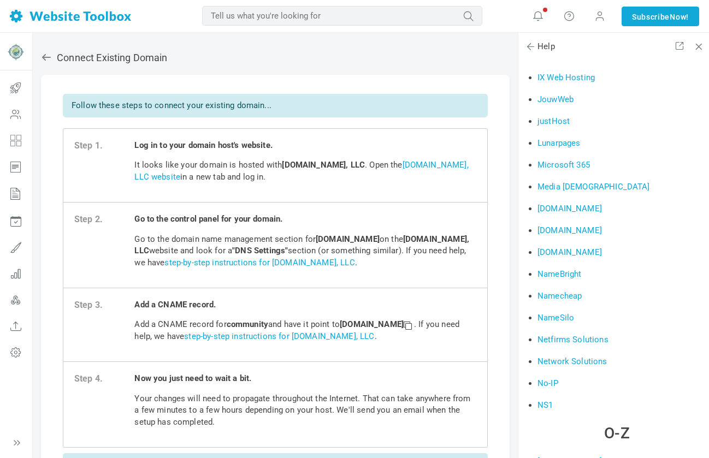
click at [599, 366] on link "Network Solutions" at bounding box center [572, 361] width 70 height 10
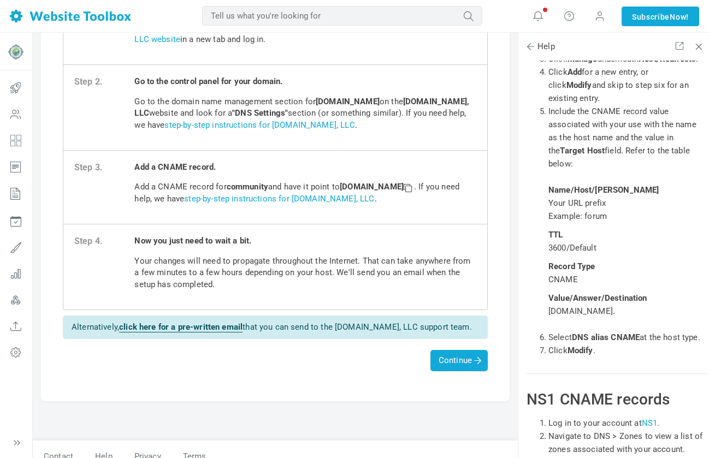
scroll to position [151, 0]
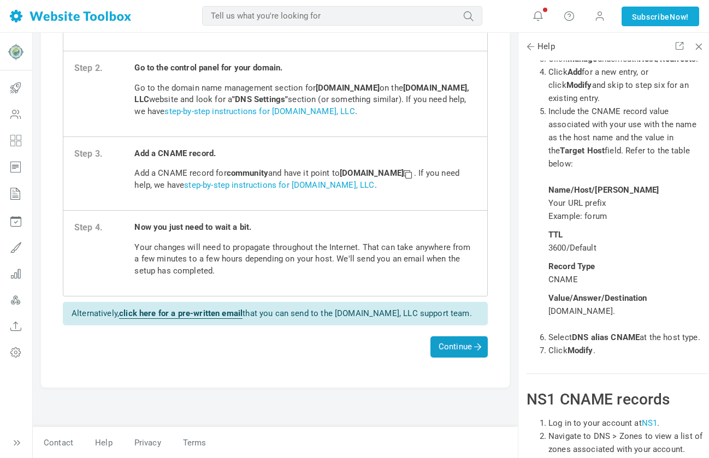
click at [469, 344] on span "Continue" at bounding box center [458, 347] width 41 height 10
